Goal: Information Seeking & Learning: Check status

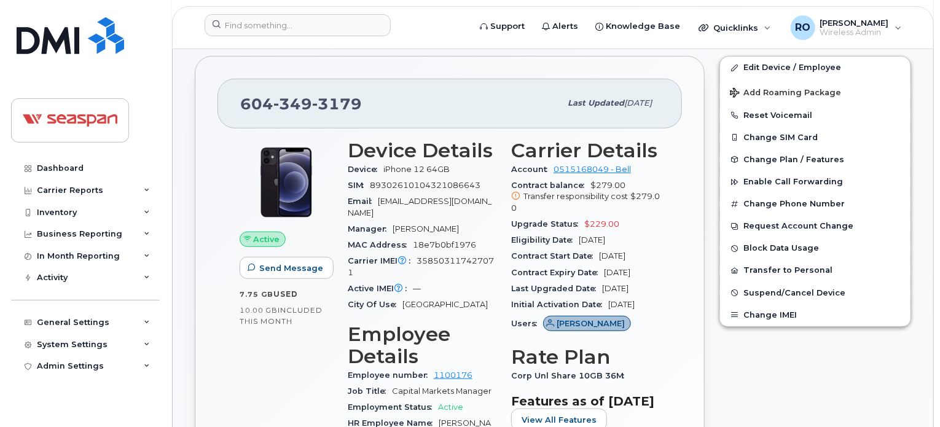
scroll to position [238, 0]
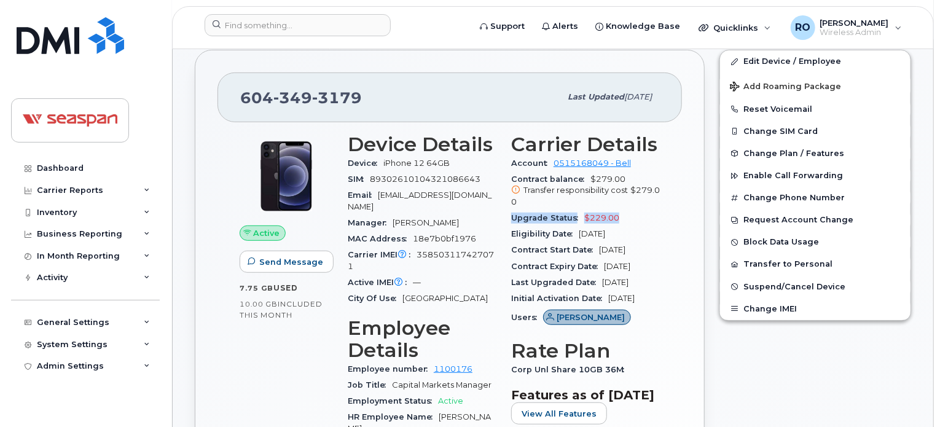
drag, startPoint x: 615, startPoint y: 214, endPoint x: 555, endPoint y: 208, distance: 59.9
click at [555, 208] on section "Carrier Details Account 0515168049 - Bell Contract balance $279.00 Transfer res…" at bounding box center [585, 231] width 149 height 197
click at [555, 208] on div "Contract balance $279.00 Transfer responsibility cost $279.00" at bounding box center [585, 190] width 149 height 39
drag, startPoint x: 620, startPoint y: 213, endPoint x: 530, endPoint y: 228, distance: 91.0
click at [530, 228] on section "Carrier Details Account 0515168049 - Bell Contract balance $279.00 Transfer res…" at bounding box center [585, 231] width 149 height 197
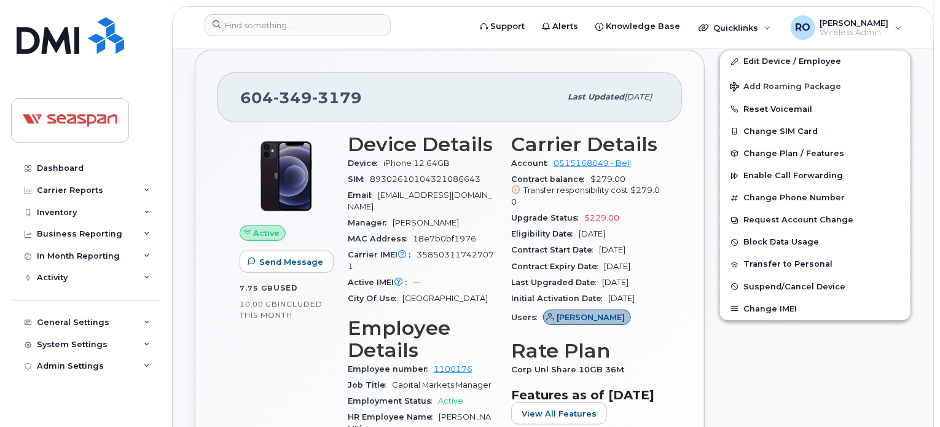
click at [529, 218] on span "Upgrade Status" at bounding box center [547, 217] width 73 height 9
drag, startPoint x: 617, startPoint y: 216, endPoint x: 516, endPoint y: 218, distance: 100.2
click at [516, 218] on div "Upgrade Status $229.00" at bounding box center [585, 218] width 149 height 16
click at [516, 218] on span "Upgrade Status" at bounding box center [547, 217] width 73 height 9
drag, startPoint x: 514, startPoint y: 218, endPoint x: 622, endPoint y: 221, distance: 108.2
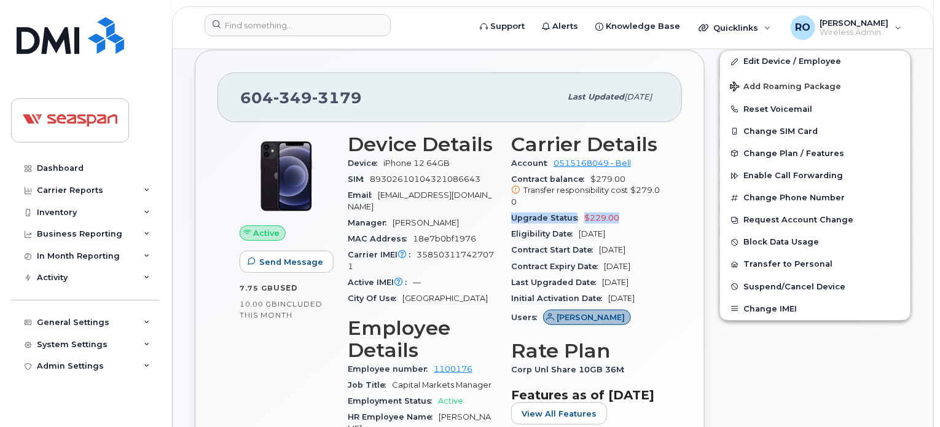
click at [622, 221] on div "Upgrade Status $229.00" at bounding box center [585, 218] width 149 height 16
drag, startPoint x: 622, startPoint y: 216, endPoint x: 508, endPoint y: 217, distance: 113.7
click at [508, 217] on div "Carrier Details Account 0515168049 - Bell Contract balance $279.00 Transfer res…" at bounding box center [586, 359] width 164 height 467
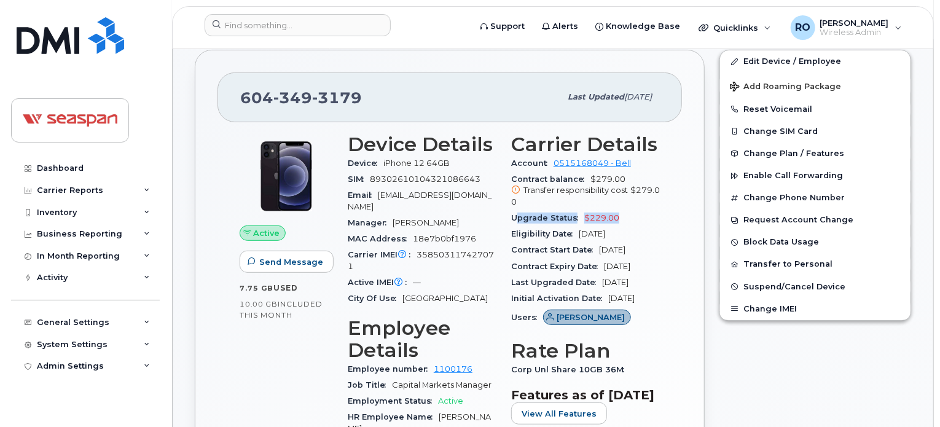
drag, startPoint x: 514, startPoint y: 217, endPoint x: 621, endPoint y: 211, distance: 107.1
click at [621, 211] on div "Upgrade Status $229.00" at bounding box center [585, 218] width 149 height 16
drag, startPoint x: 622, startPoint y: 214, endPoint x: 506, endPoint y: 221, distance: 115.8
click at [506, 221] on div "Carrier Details Account 0515168049 - Bell Contract balance $279.00 Transfer res…" at bounding box center [586, 359] width 164 height 467
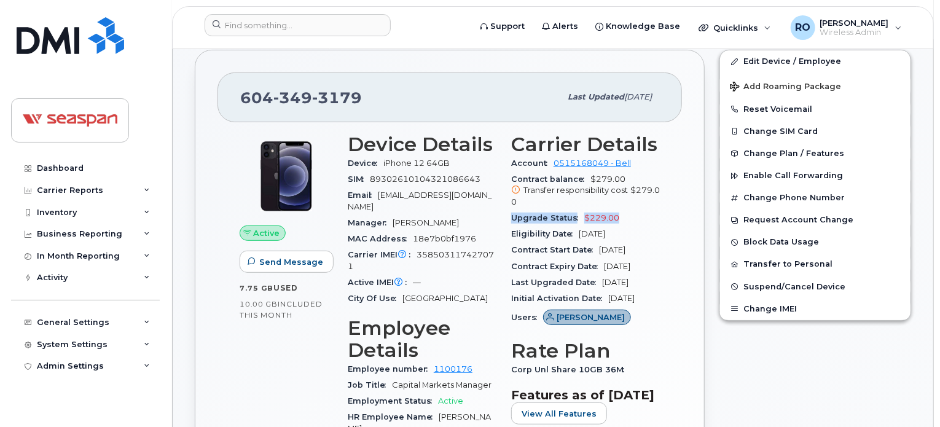
click at [506, 221] on div "Carrier Details Account 0515168049 - Bell Contract balance $279.00 Transfer res…" at bounding box center [586, 359] width 164 height 467
drag, startPoint x: 512, startPoint y: 222, endPoint x: 615, endPoint y: 217, distance: 102.8
click at [615, 217] on div "Upgrade Status $229.00" at bounding box center [585, 218] width 149 height 16
click at [615, 217] on span "$229.00" at bounding box center [602, 217] width 35 height 9
click at [621, 218] on div "Upgrade Status $229.00" at bounding box center [585, 218] width 149 height 16
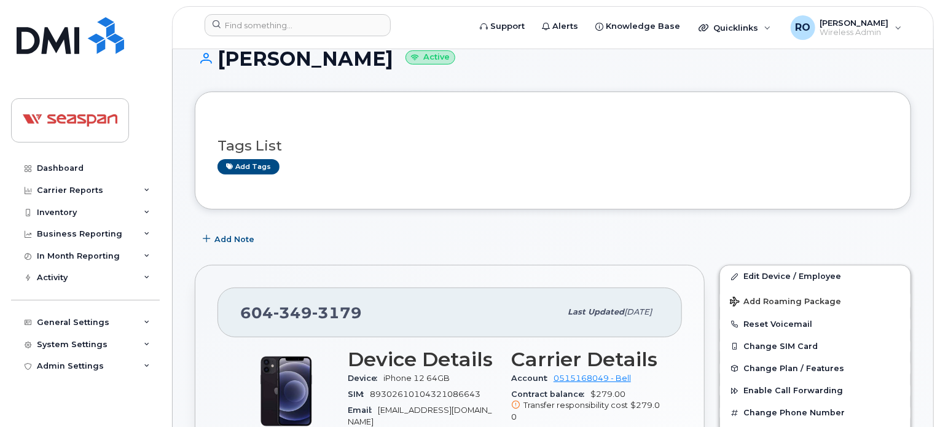
scroll to position [0, 0]
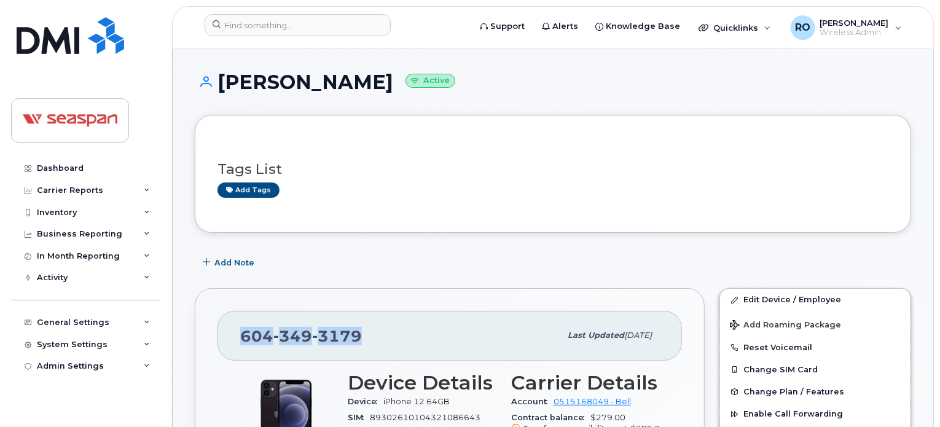
drag, startPoint x: 355, startPoint y: 337, endPoint x: 238, endPoint y: 330, distance: 117.0
click at [238, 330] on div "[PHONE_NUMBER] Last updated [DATE]" at bounding box center [450, 335] width 465 height 49
copy span "[PHONE_NUMBER]"
